Goal: Transaction & Acquisition: Purchase product/service

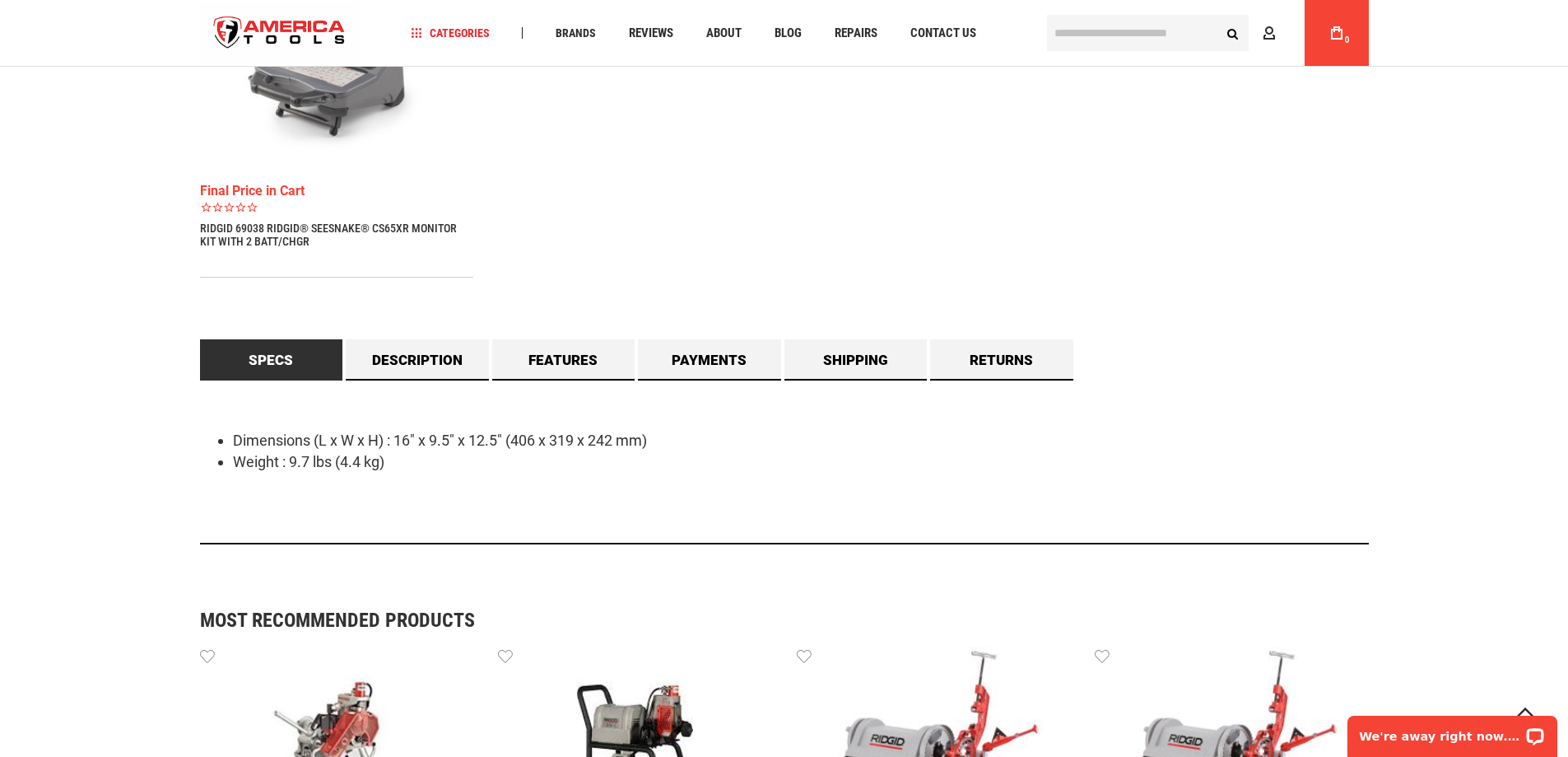
scroll to position [1153, 0]
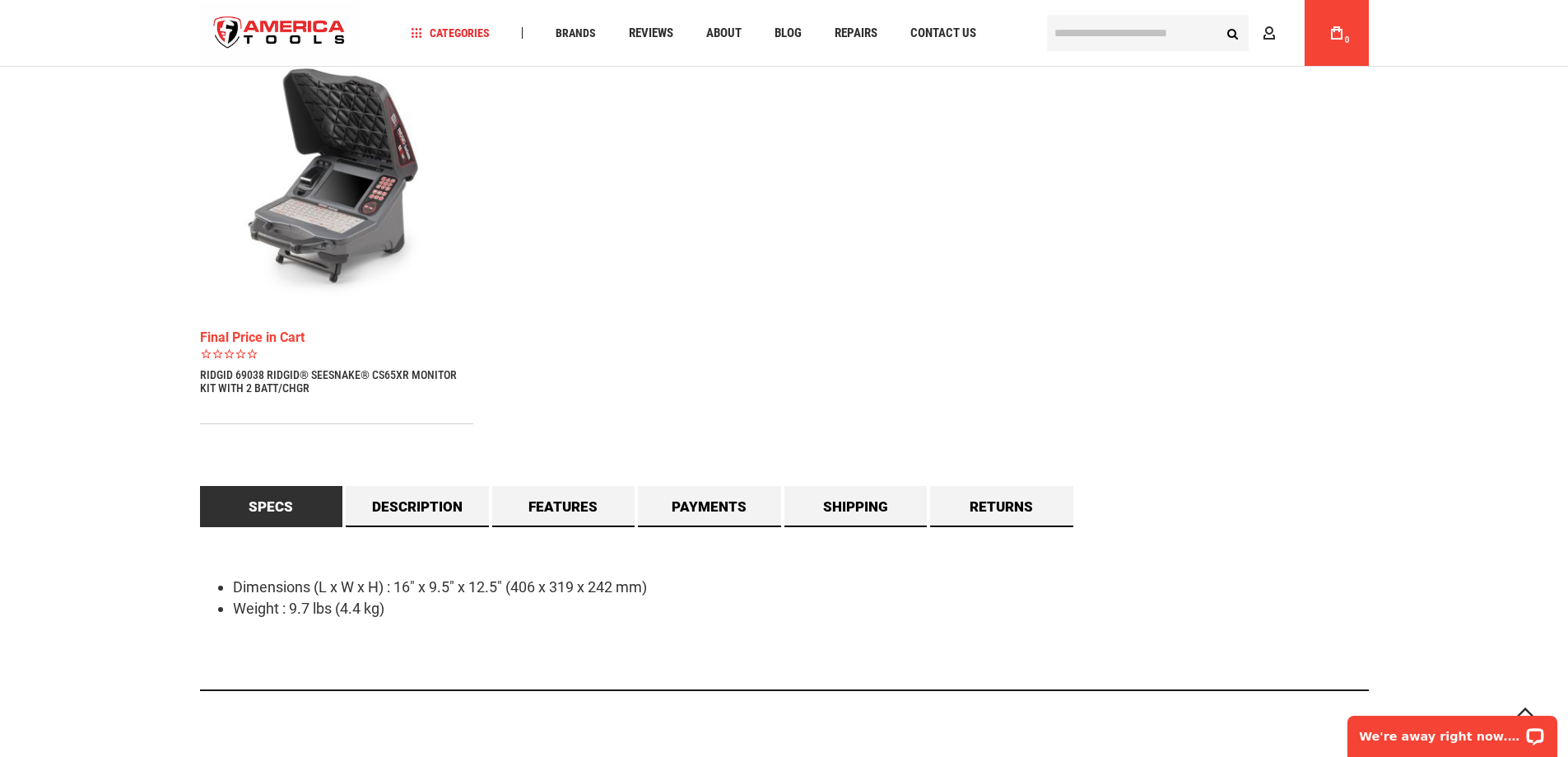
click at [250, 384] on link "RIDGID 69038 RIDGID® SEESNAKE® CS65XR MONITOR KIT WITH 2 BATT/CHGR" at bounding box center [337, 381] width 274 height 26
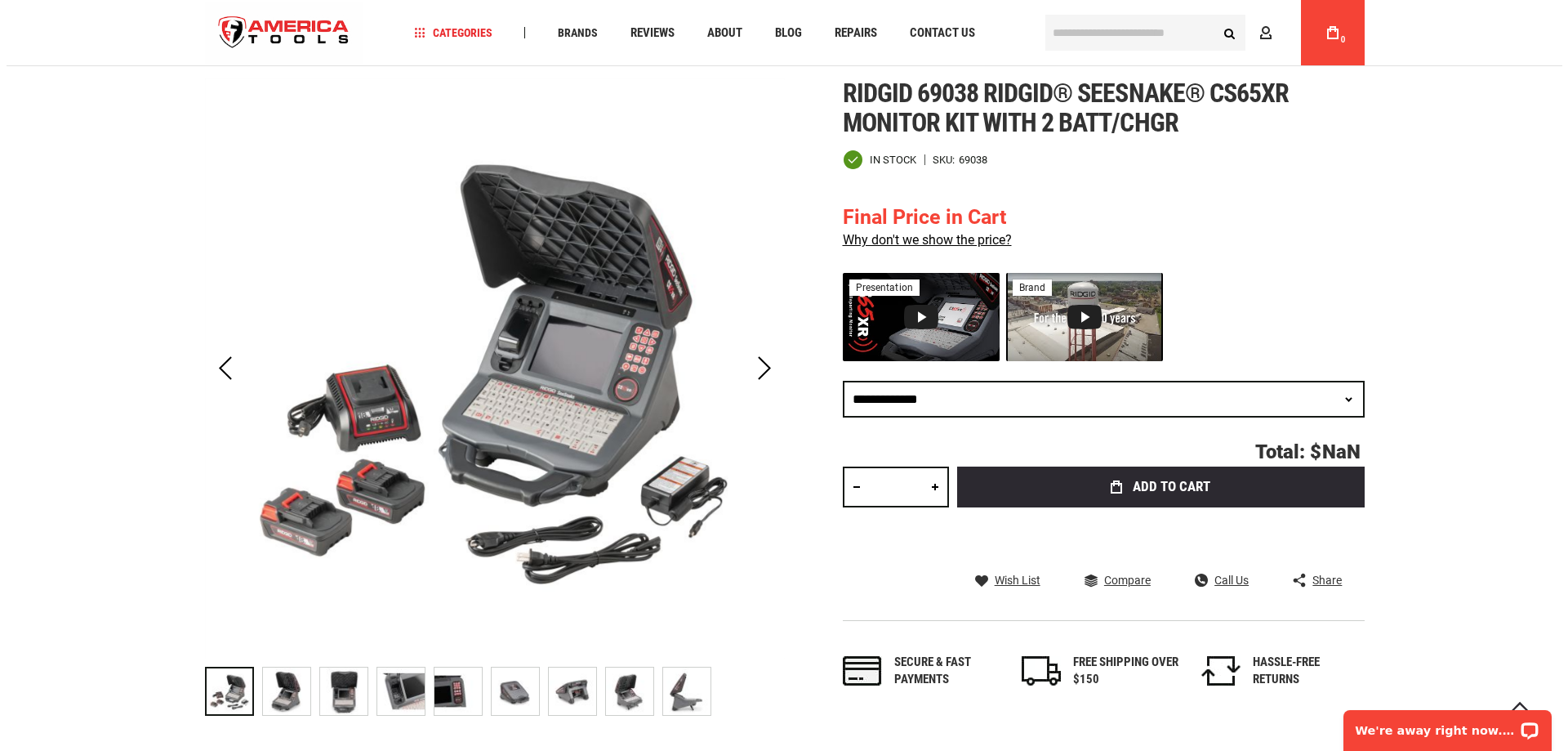
scroll to position [245, 0]
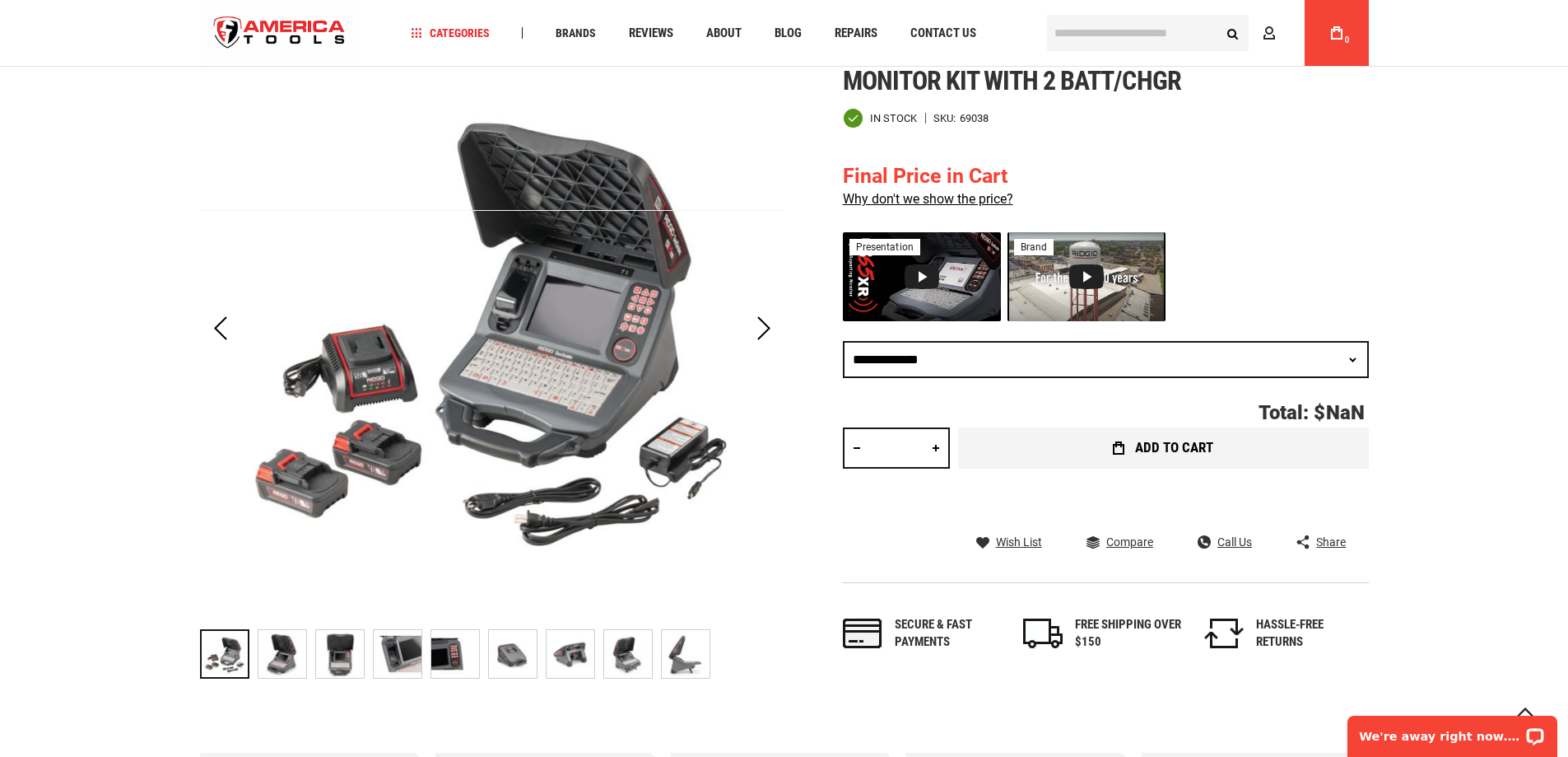
click at [1191, 448] on span "Add to Cart" at bounding box center [1174, 447] width 78 height 14
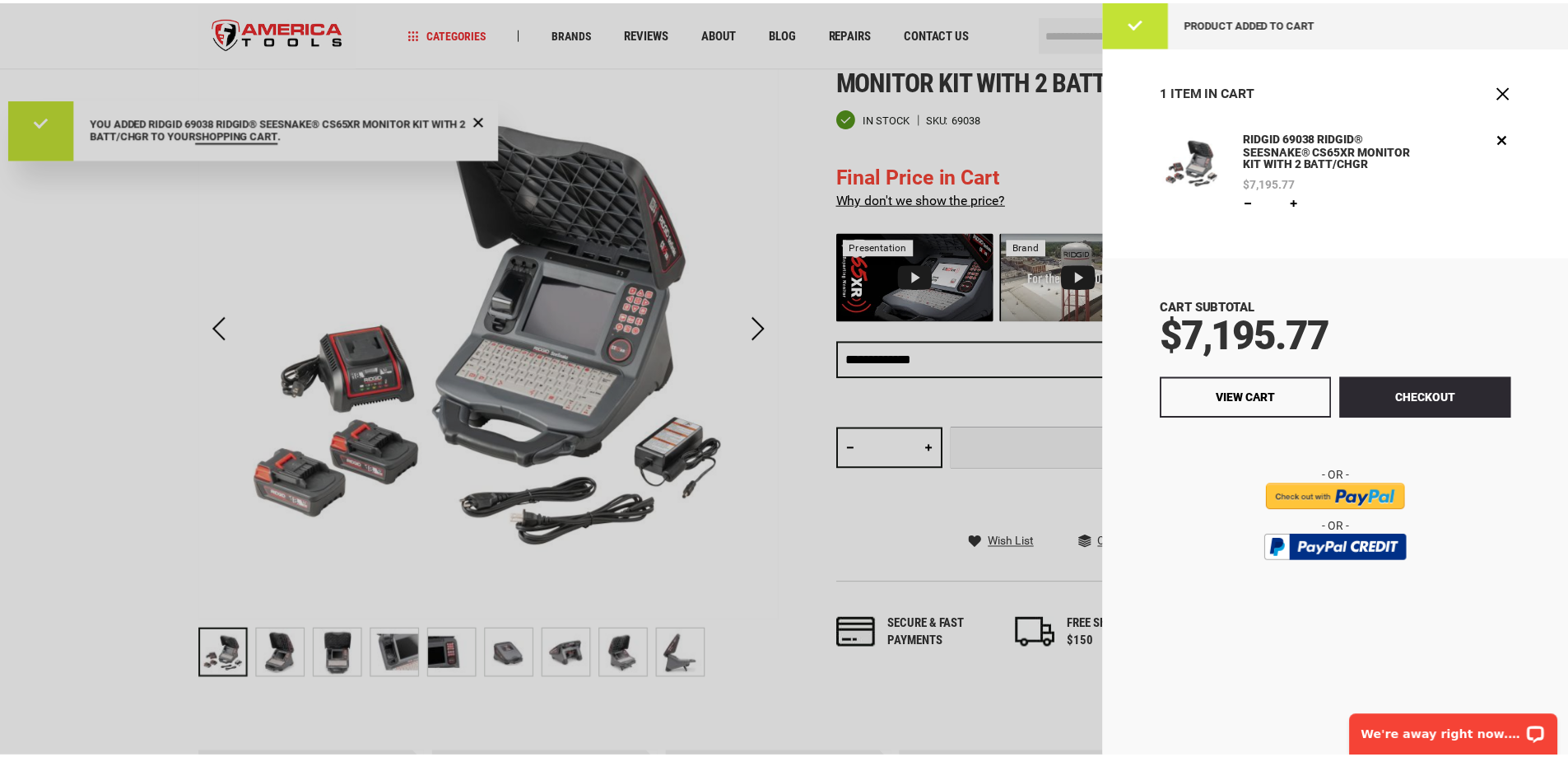
scroll to position [0, 0]
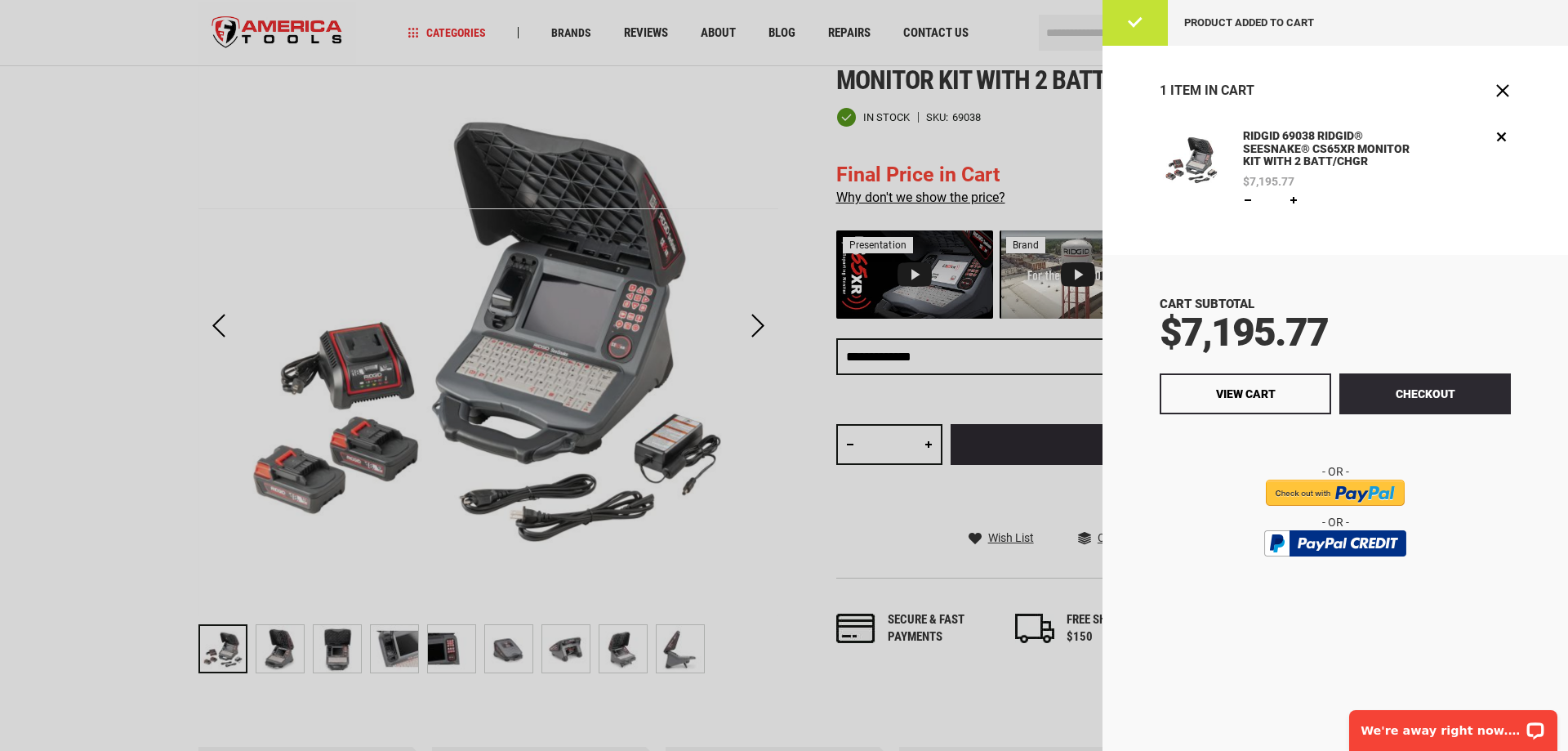
click at [743, 130] on div at bounding box center [784, 376] width 1568 height 751
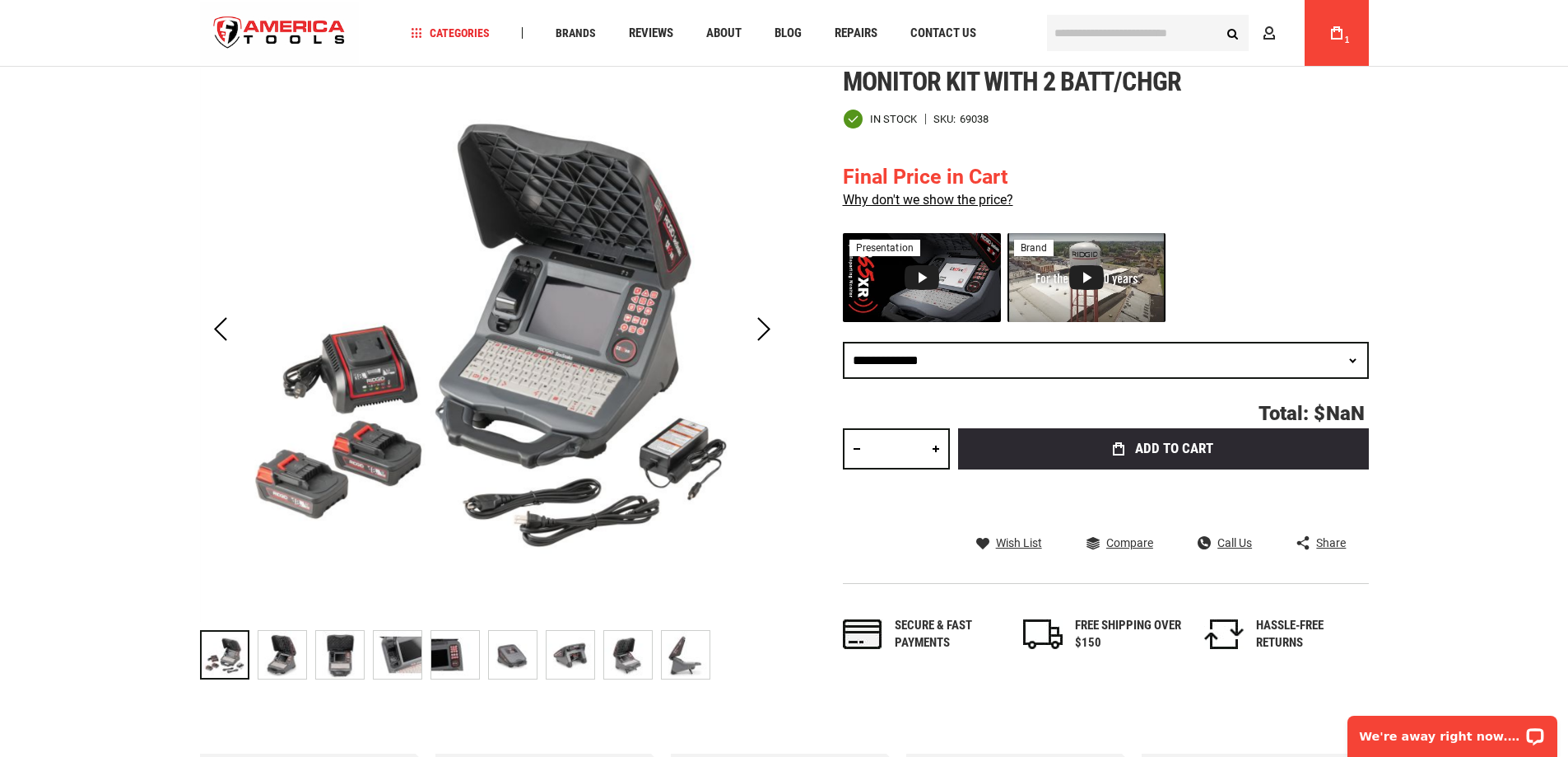
scroll to position [247, 0]
click at [760, 328] on div "Next" at bounding box center [763, 329] width 41 height 58
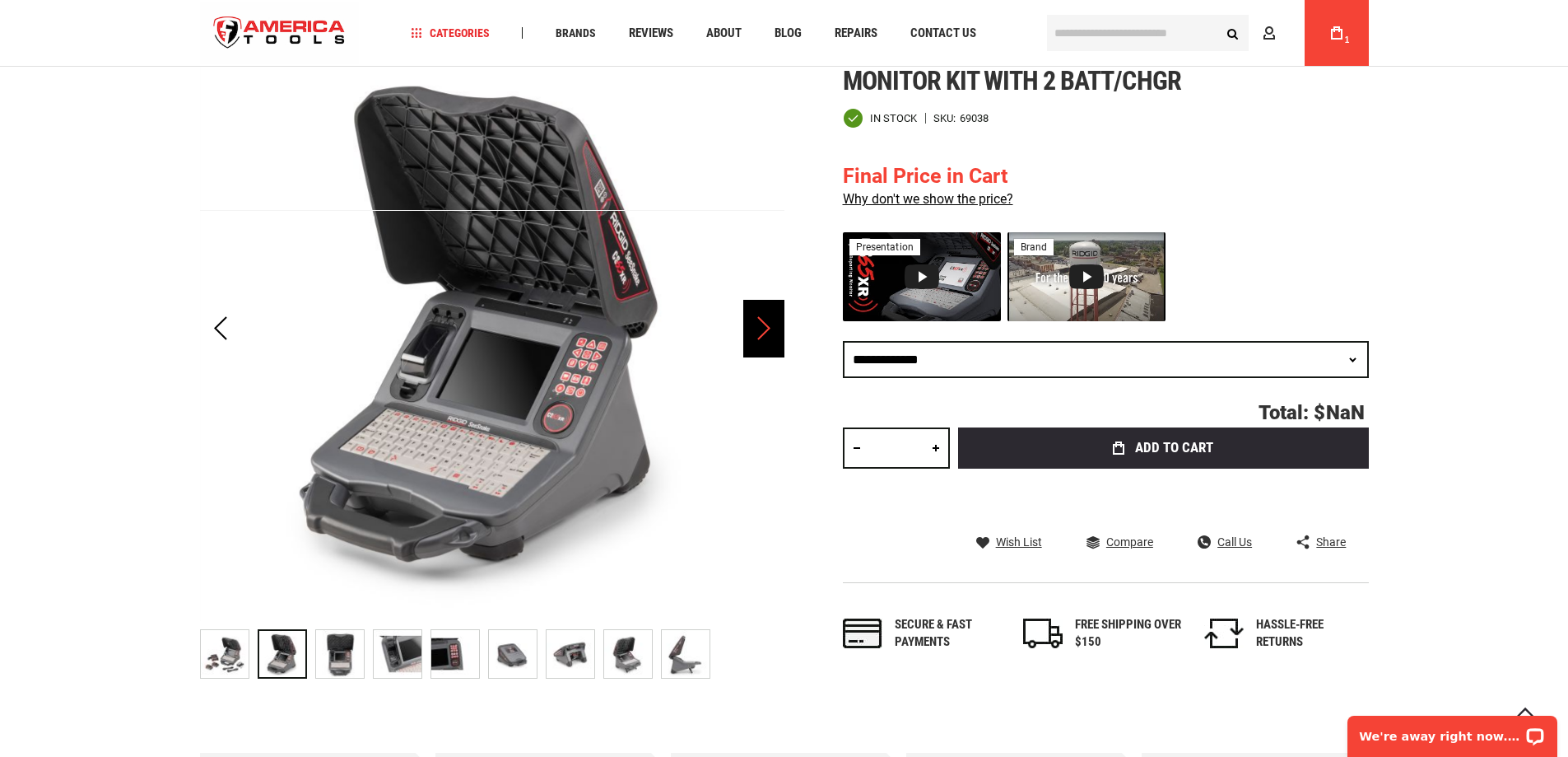
click at [760, 328] on div "Next" at bounding box center [763, 329] width 41 height 58
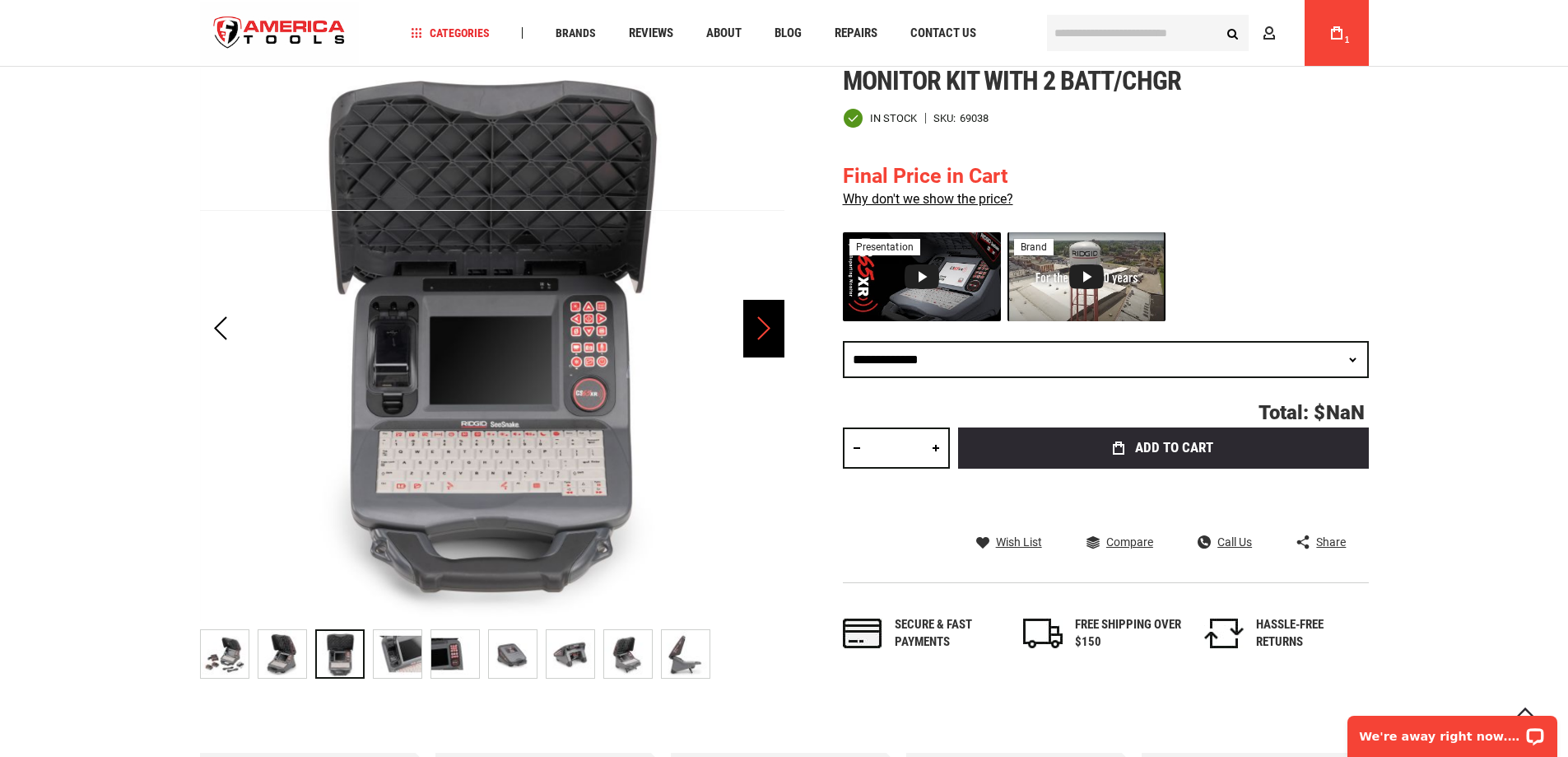
click at [760, 328] on div "Next" at bounding box center [763, 329] width 41 height 58
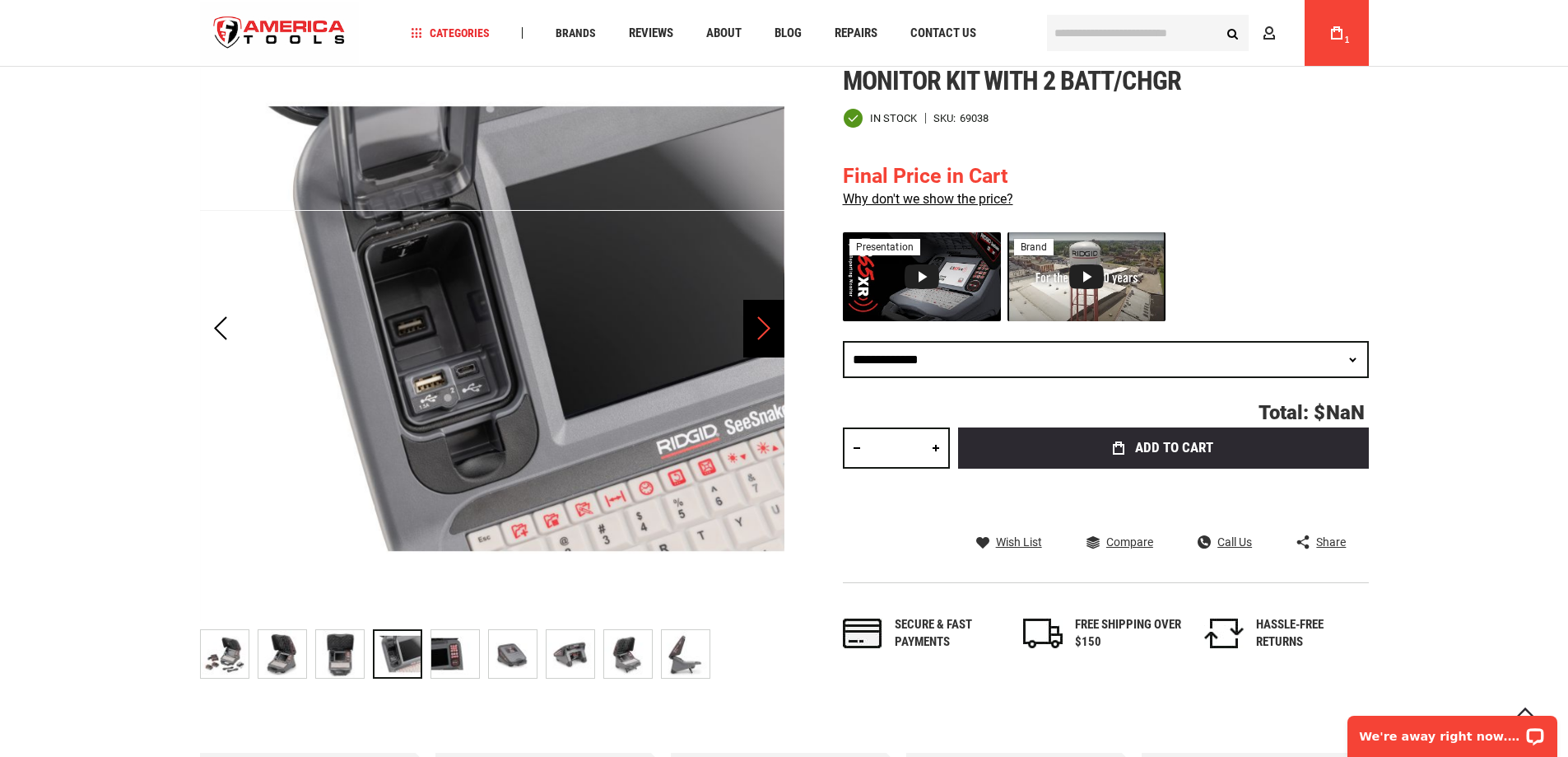
click at [760, 328] on div "Next" at bounding box center [763, 329] width 41 height 58
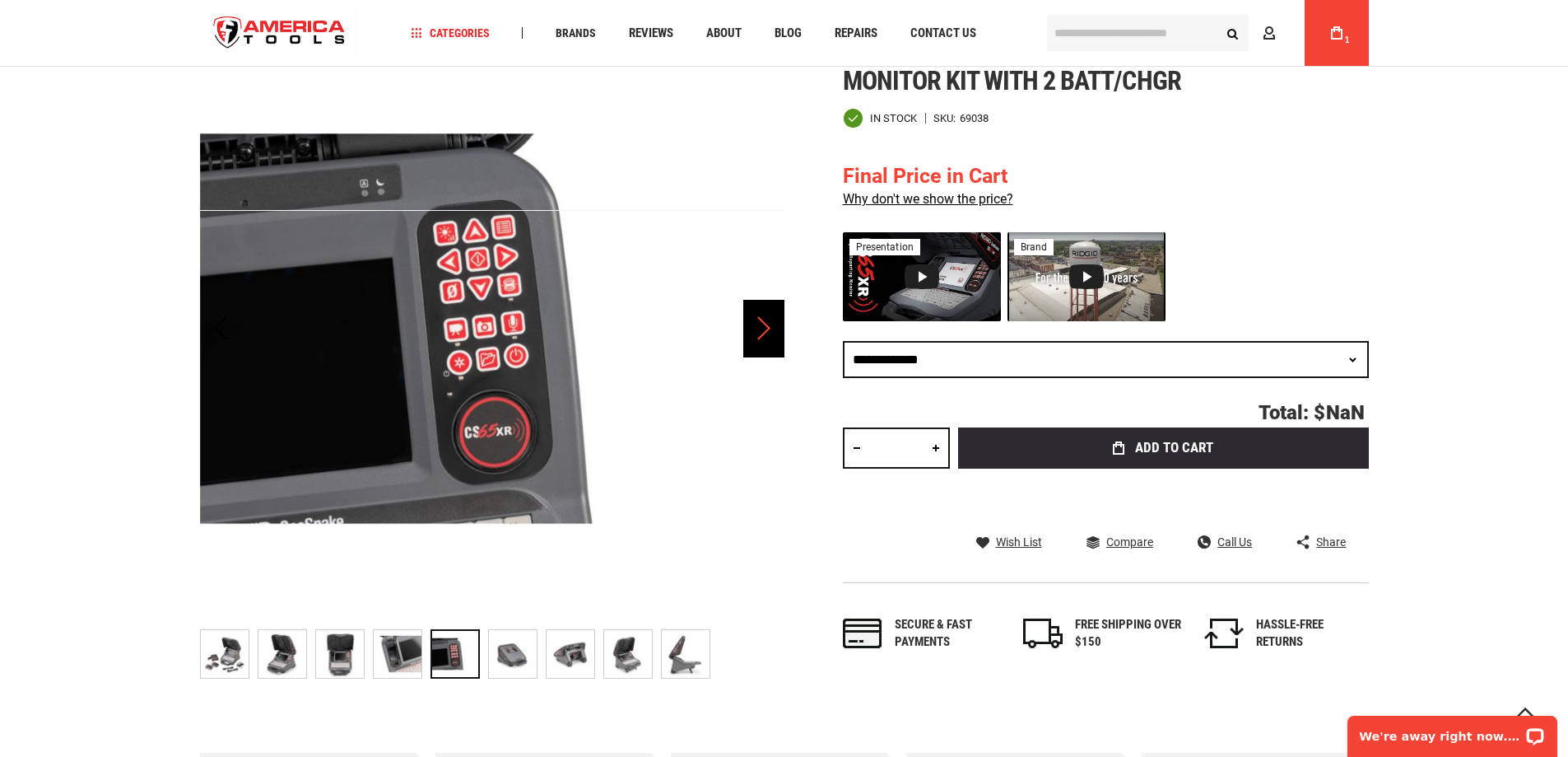
click at [760, 328] on div "Next" at bounding box center [763, 329] width 41 height 58
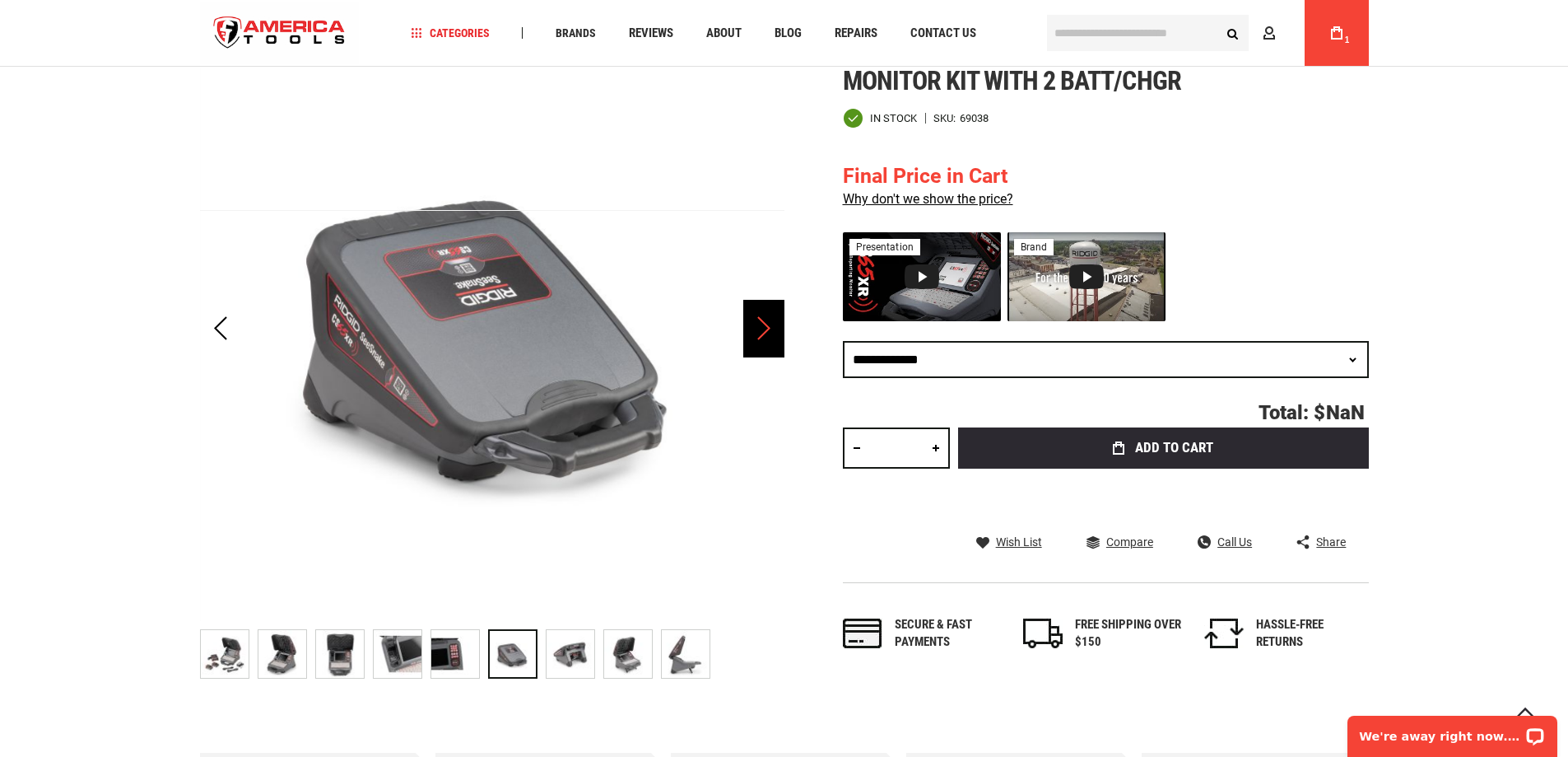
click at [760, 328] on div "Next" at bounding box center [763, 329] width 41 height 58
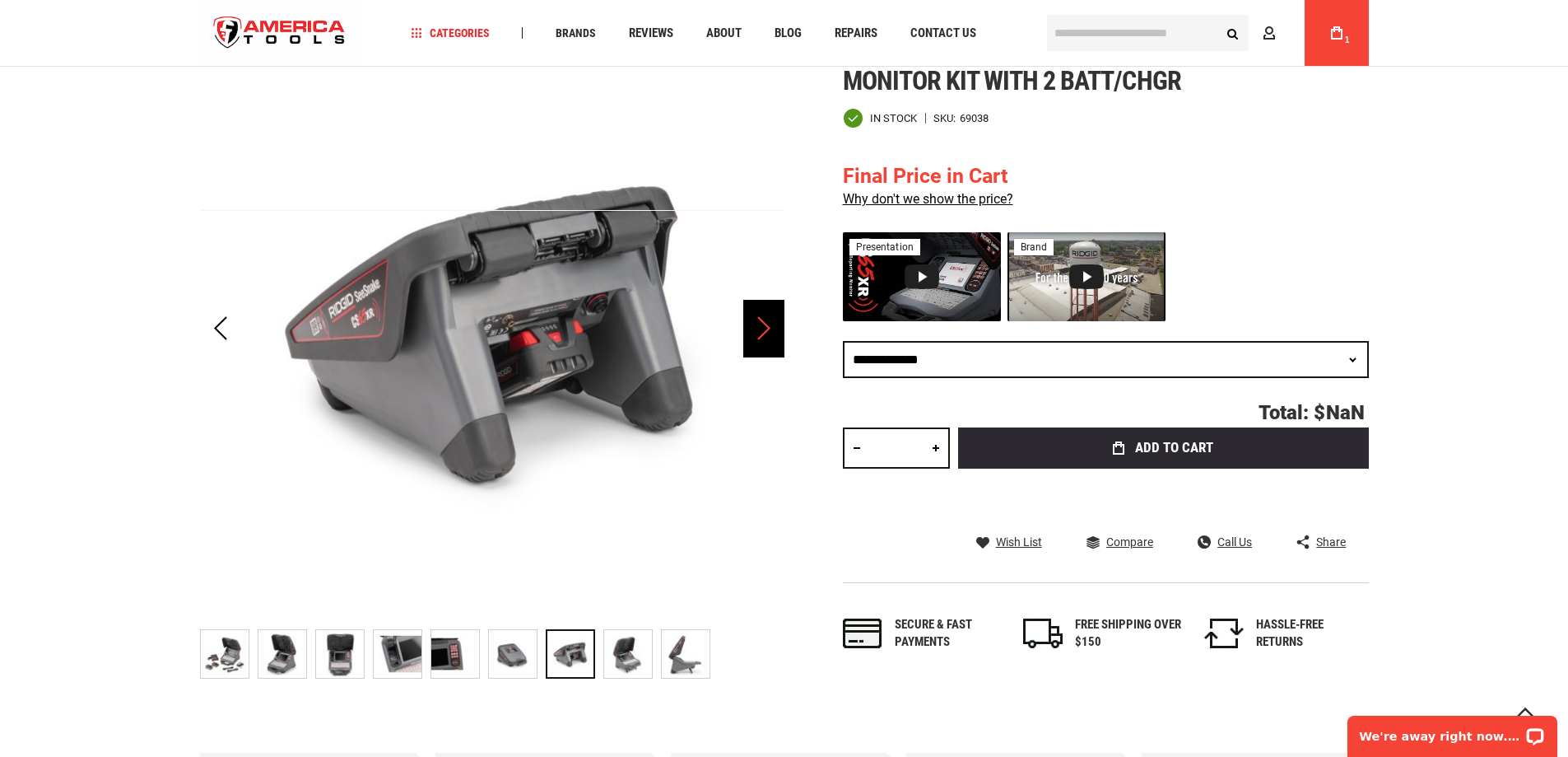
click at [760, 328] on div "Next" at bounding box center [763, 329] width 41 height 58
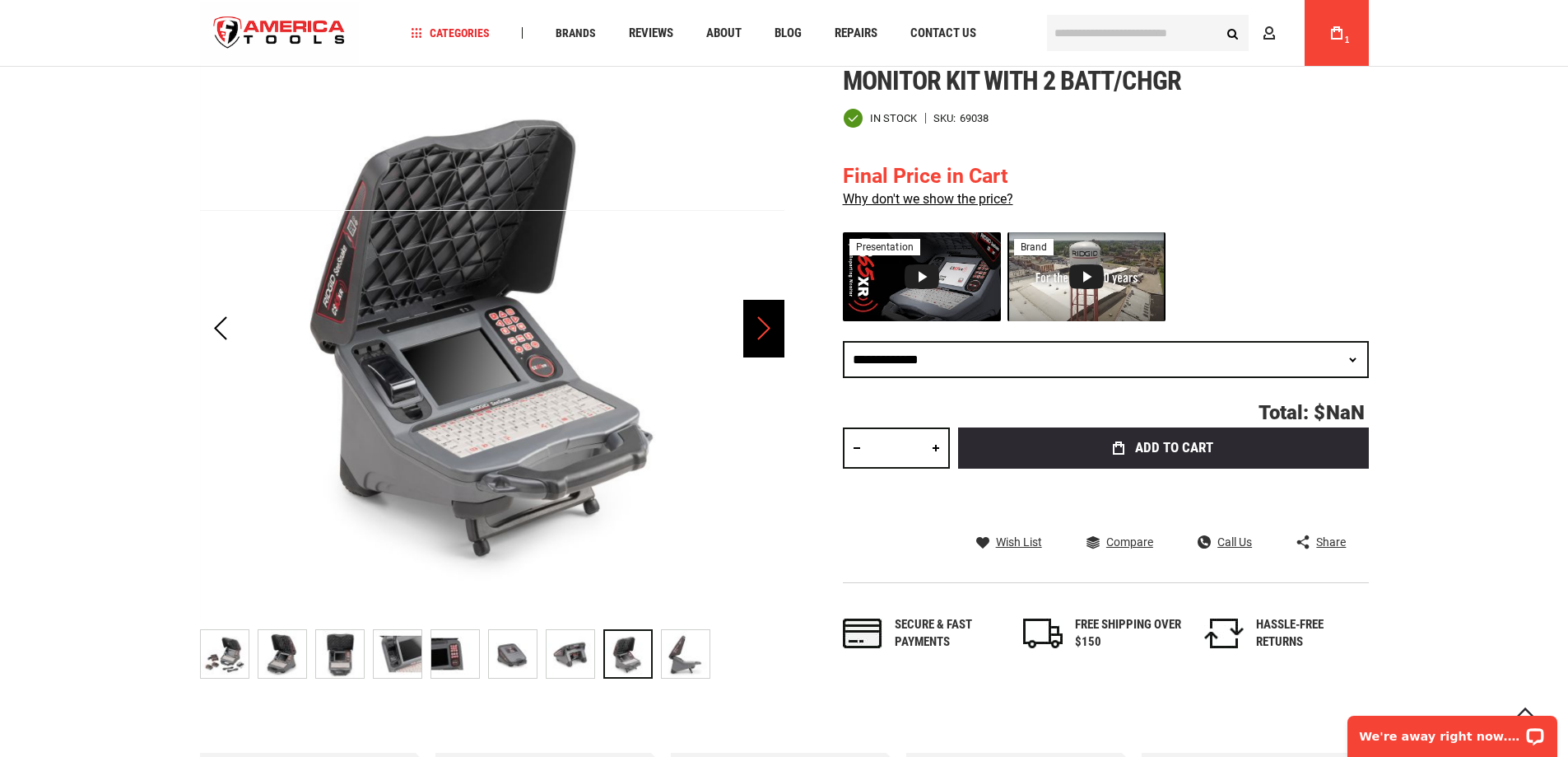
click at [760, 328] on div "Next" at bounding box center [763, 329] width 41 height 58
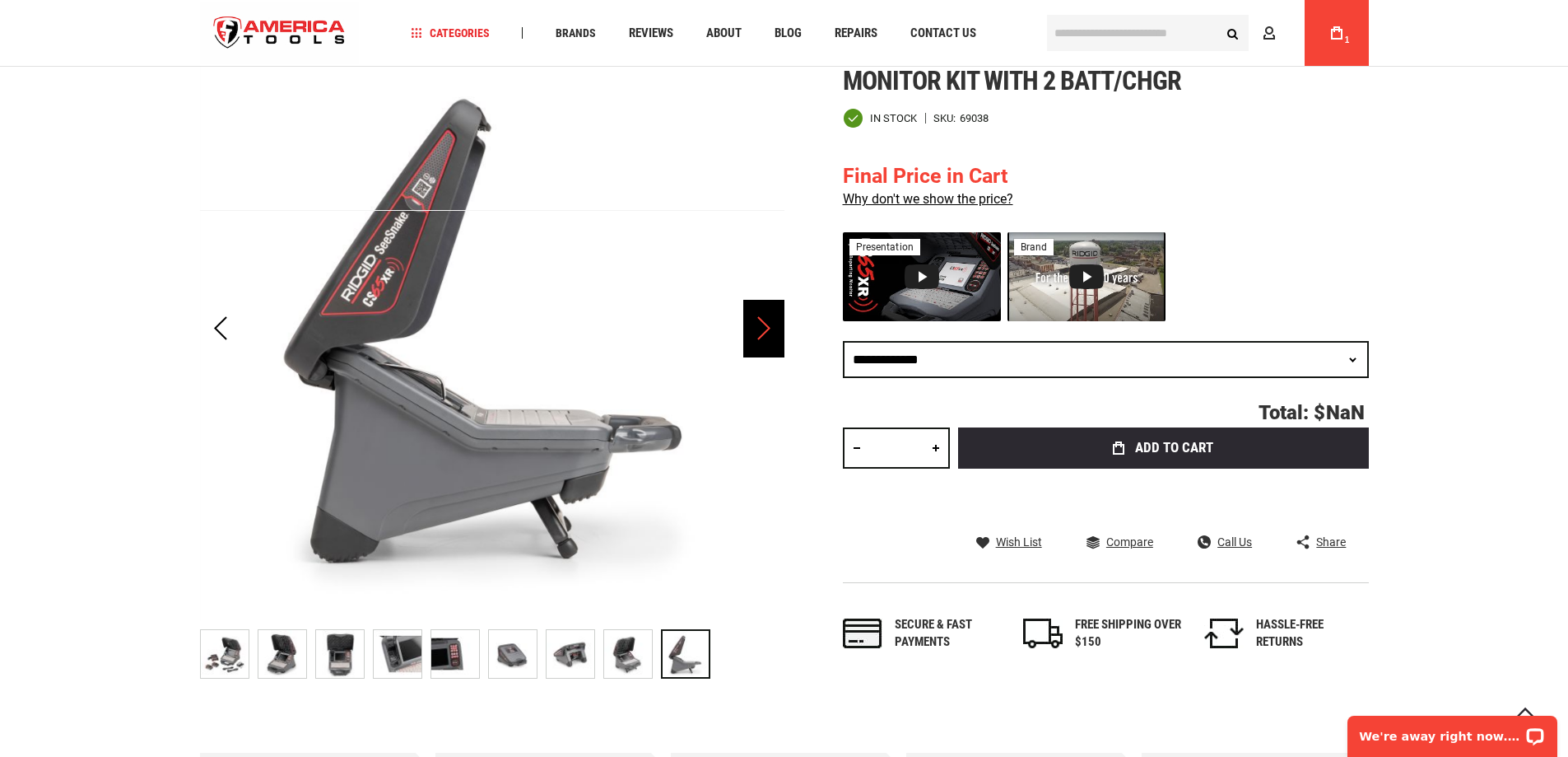
click at [760, 328] on div "Next" at bounding box center [763, 329] width 41 height 58
